Goal: Check status: Check status

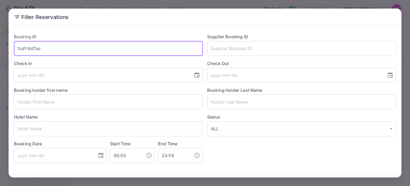
click at [38, 52] on input "1cdY6d7uo" at bounding box center [108, 48] width 189 height 15
paste input "MHDcwdfMJ"
type input "MHDcwdfMJ"
click at [345, 180] on button "Filter Reservations" at bounding box center [371, 185] width 52 height 11
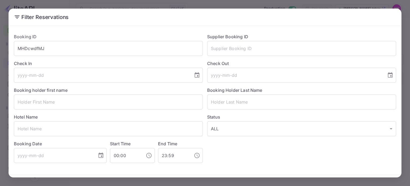
scroll to position [19, 0]
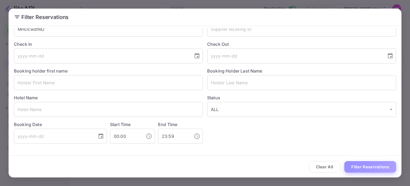
click at [373, 163] on button "Filter Reservations" at bounding box center [371, 166] width 52 height 11
click at [353, 167] on button "Filter Reservations" at bounding box center [371, 166] width 52 height 11
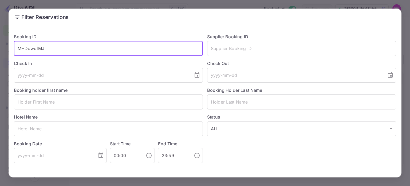
click at [27, 50] on input "MHDcwdfMJ" at bounding box center [108, 48] width 189 height 15
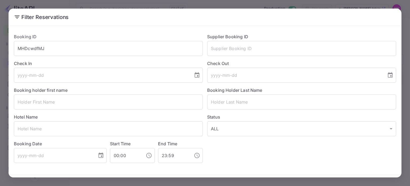
scroll to position [19, 0]
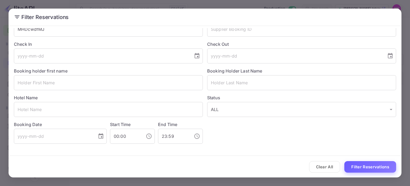
click at [364, 165] on button "Filter Reservations" at bounding box center [371, 166] width 52 height 11
click at [294, 2] on div "Filter Reservations Booking ID MHDcwdfMJ ​ Supplier Booking ID ​ Check In ​ Che…" at bounding box center [205, 93] width 410 height 186
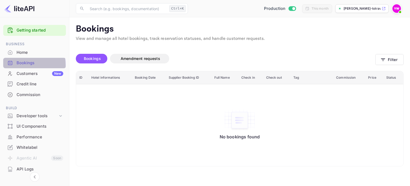
click at [22, 65] on div "Bookings" at bounding box center [40, 63] width 47 height 6
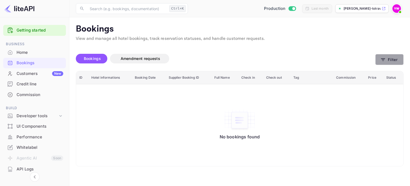
click at [387, 60] on button "Filter" at bounding box center [390, 59] width 28 height 11
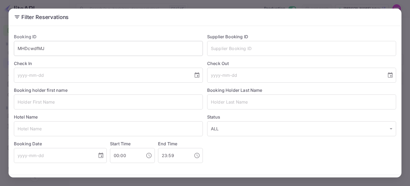
click at [29, 50] on input "MHDcwdfMJ" at bounding box center [108, 48] width 189 height 15
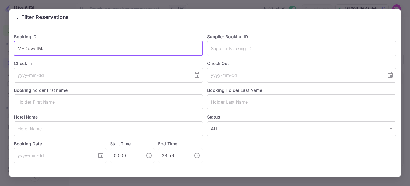
click at [29, 50] on input "MHDcwdfMJ" at bounding box center [108, 48] width 189 height 15
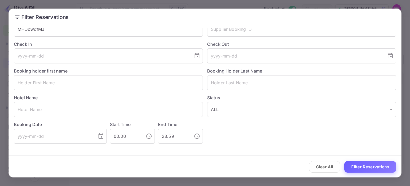
click at [366, 166] on button "Filter Reservations" at bounding box center [371, 166] width 52 height 11
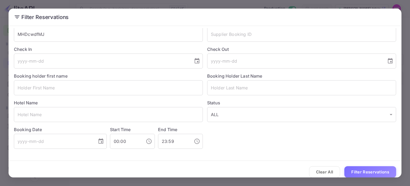
scroll to position [0, 0]
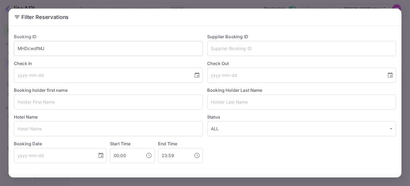
click at [37, 49] on input "MHDcwdfMJ" at bounding box center [108, 48] width 189 height 15
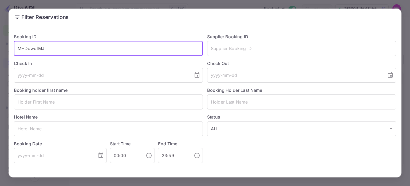
click at [37, 49] on input "MHDcwdfMJ" at bounding box center [108, 48] width 189 height 15
paste input "MHDcwdfMJ"
type input "MHDcwdfMJ"
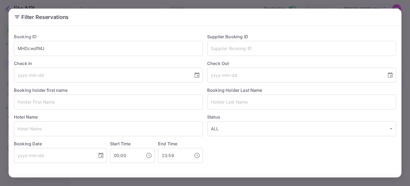
scroll to position [19, 0]
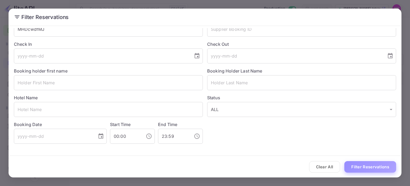
click at [368, 169] on button "Filter Reservations" at bounding box center [371, 166] width 52 height 11
click at [321, 169] on button "Clear All" at bounding box center [324, 166] width 31 height 11
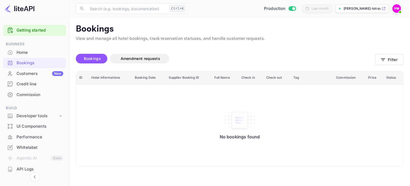
click at [18, 53] on div "Home" at bounding box center [40, 52] width 47 height 6
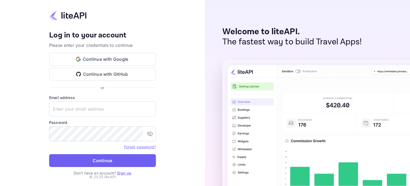
type input "yahav@skygini.com"
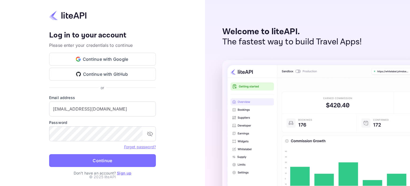
click at [96, 161] on button "Continue" at bounding box center [102, 160] width 107 height 13
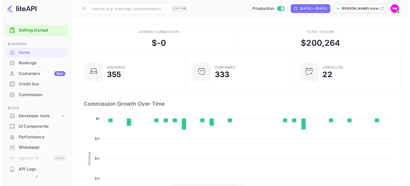
scroll to position [83, 100]
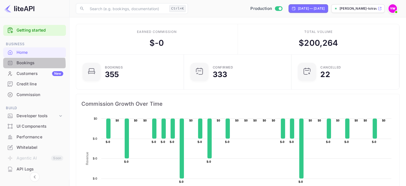
click at [20, 64] on div "Bookings" at bounding box center [40, 63] width 47 height 6
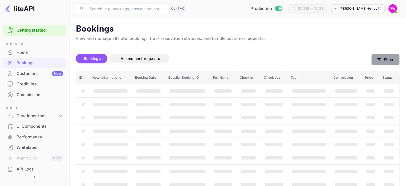
click at [387, 64] on button "Filter" at bounding box center [386, 59] width 28 height 11
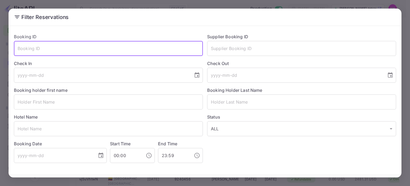
click at [75, 52] on input "text" at bounding box center [108, 48] width 189 height 15
paste input "MHDcwdfMJ"
type input "MHDcwdfMJ"
click at [345, 180] on button "Filter Reservations" at bounding box center [371, 185] width 52 height 11
